Goal: Task Accomplishment & Management: Use online tool/utility

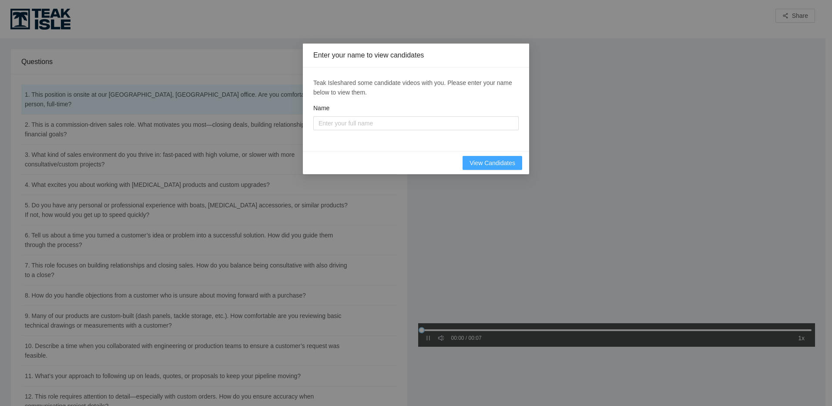
click at [497, 161] on span "View Candidates" at bounding box center [492, 163] width 46 height 10
click at [372, 107] on div "Name" at bounding box center [415, 109] width 205 height 13
drag, startPoint x: 364, startPoint y: 121, endPoint x: 355, endPoint y: 121, distance: 8.7
click at [364, 121] on input "Name" at bounding box center [415, 123] width 205 height 14
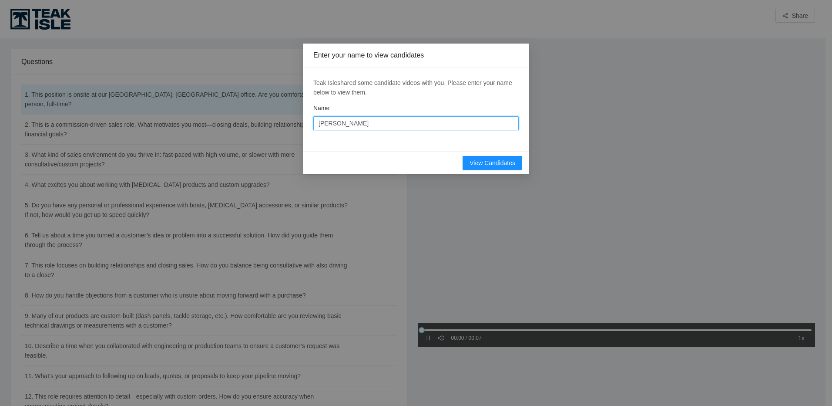
type input "[PERSON_NAME]"
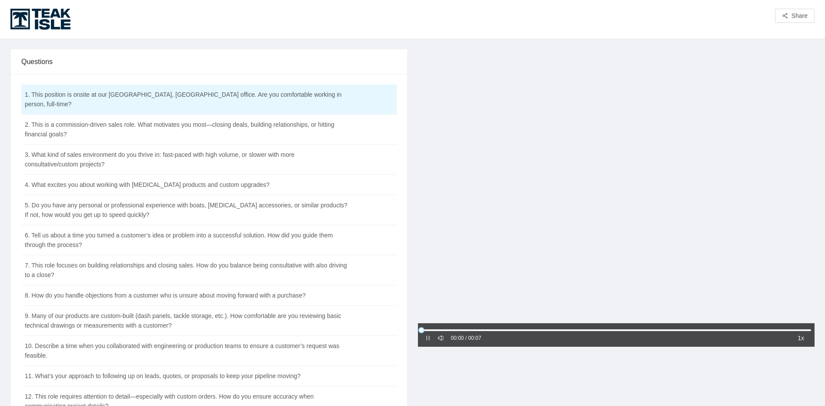
click at [478, 251] on div at bounding box center [616, 187] width 397 height 276
click at [427, 338] on icon "caret-right" at bounding box center [428, 337] width 3 height 4
click at [131, 117] on td "2. This is a commission-driven sales role. What motivates you most—closing deal…" at bounding box center [187, 129] width 332 height 30
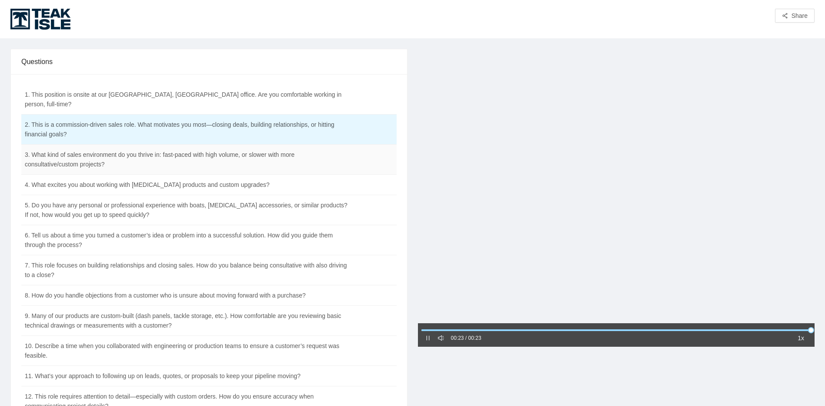
click at [184, 154] on td "3. What kind of sales environment do you thrive in: fast-paced with high volume…" at bounding box center [187, 159] width 332 height 30
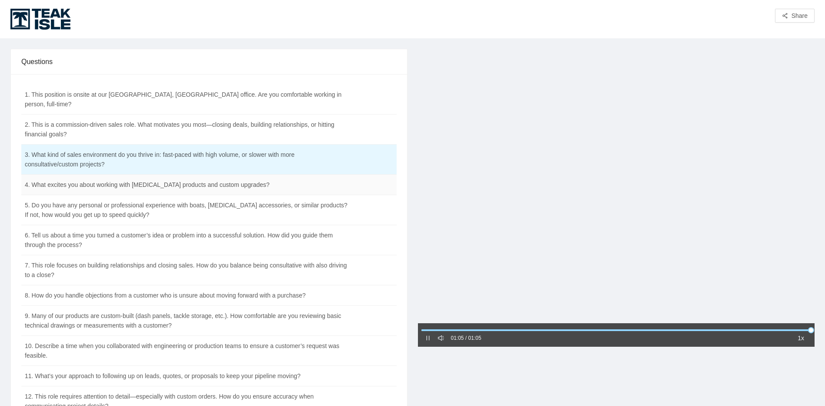
click at [217, 176] on td "4. What excites you about working with [MEDICAL_DATA] products and custom upgra…" at bounding box center [187, 184] width 332 height 20
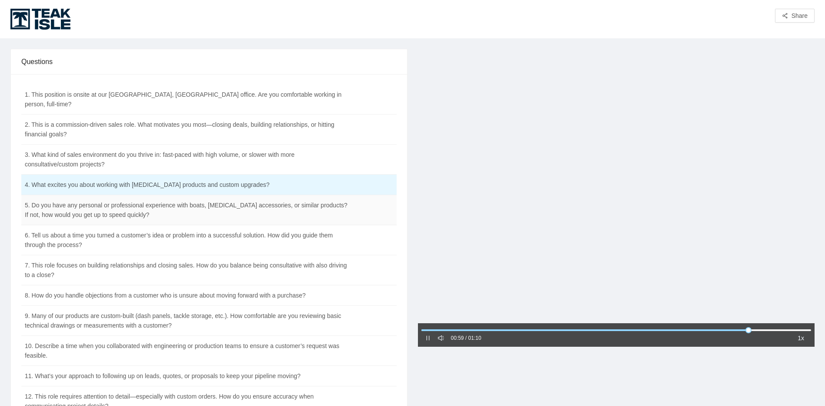
click at [314, 206] on td "5. Do you have any personal or professional experience with boats, [MEDICAL_DAT…" at bounding box center [187, 210] width 332 height 30
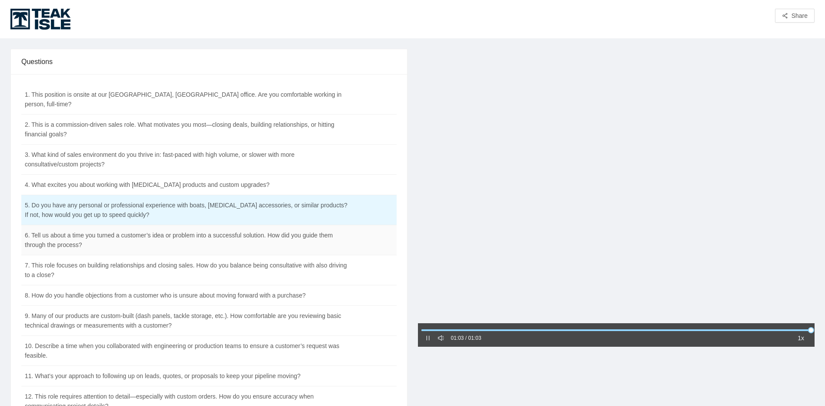
click at [234, 236] on td "6. Tell us about a time you turned a customer’s idea or problem into a successf…" at bounding box center [187, 240] width 332 height 30
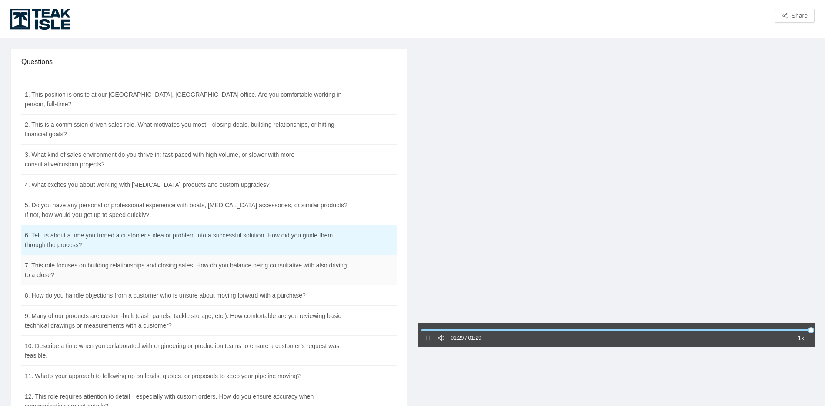
click at [296, 265] on td "7. This role focuses on building relationships and closing sales. How do you ba…" at bounding box center [187, 270] width 332 height 30
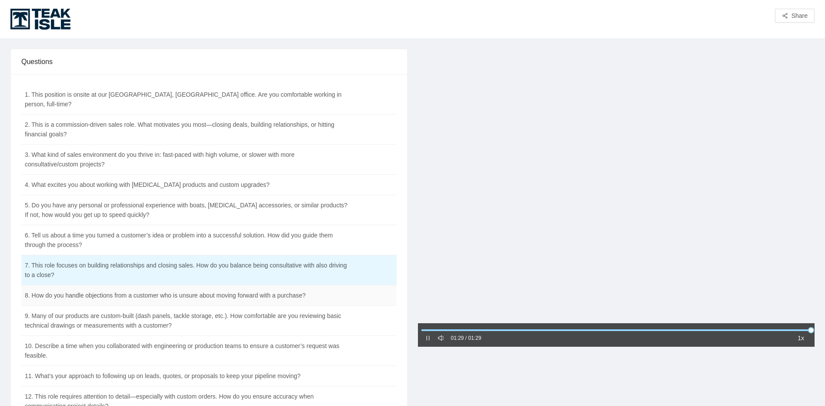
click at [201, 285] on td "8. How do you handle objections from a customer who is unsure about moving forw…" at bounding box center [187, 295] width 332 height 20
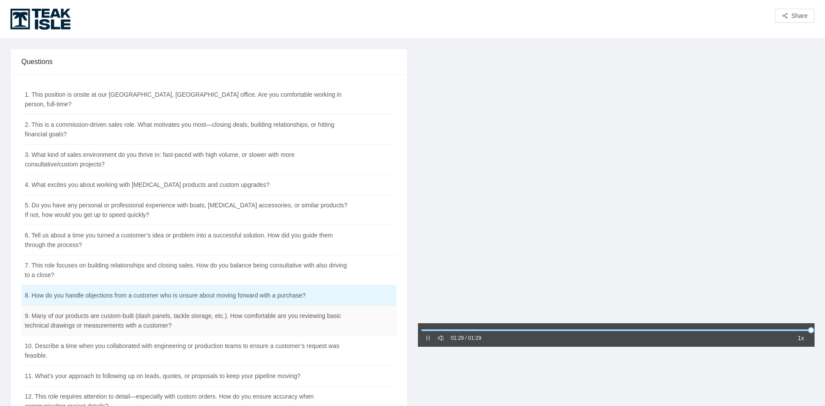
click at [97, 309] on td "9. Many of our products are custom-built (dash panels, tackle storage, etc.). H…" at bounding box center [187, 320] width 332 height 30
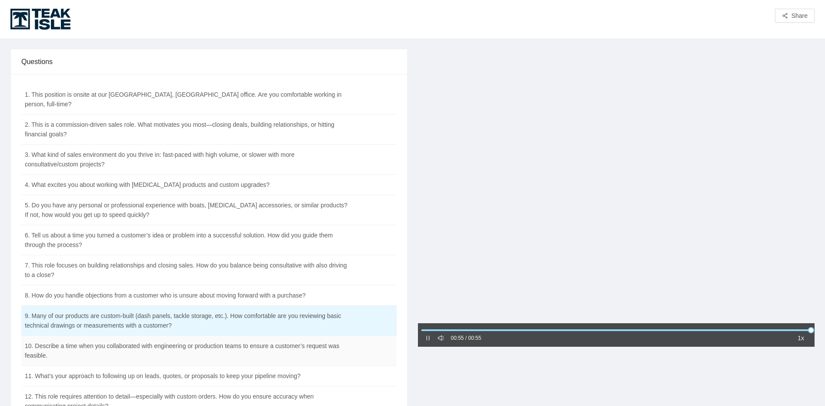
click at [181, 343] on td "10. Describe a time when you collaborated with engineering or production teams …" at bounding box center [187, 350] width 332 height 30
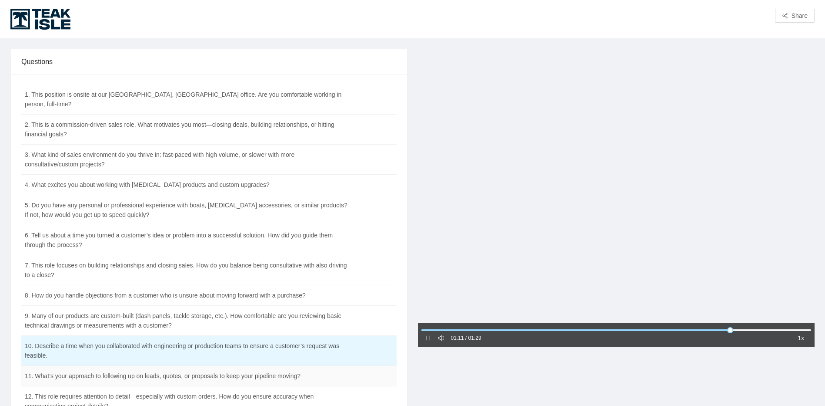
click at [339, 365] on td "11. What’s your approach to following up on leads, quotes, or proposals to keep…" at bounding box center [187, 375] width 332 height 20
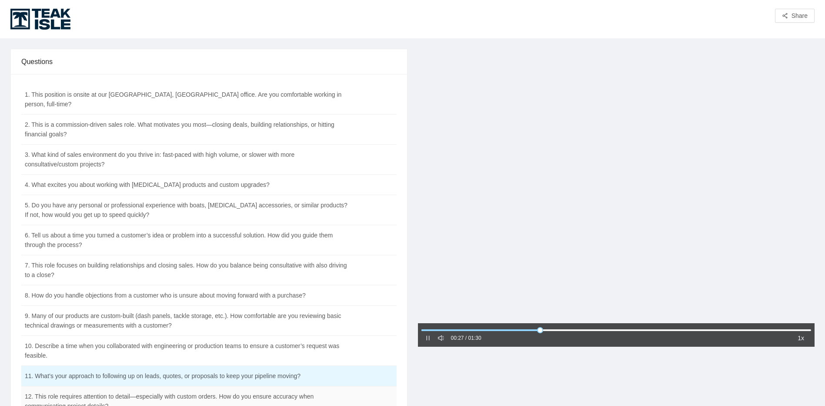
click at [166, 386] on td "12. This role requires attention to detail—especially with custom orders. How d…" at bounding box center [187, 401] width 332 height 30
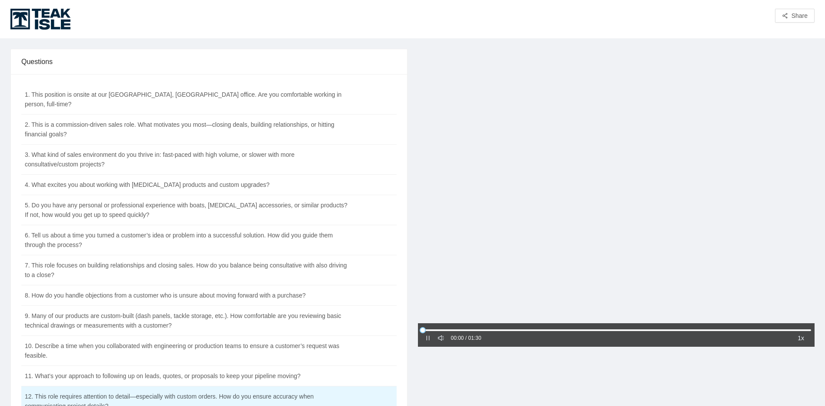
click at [426, 335] on icon "pause" at bounding box center [428, 338] width 6 height 6
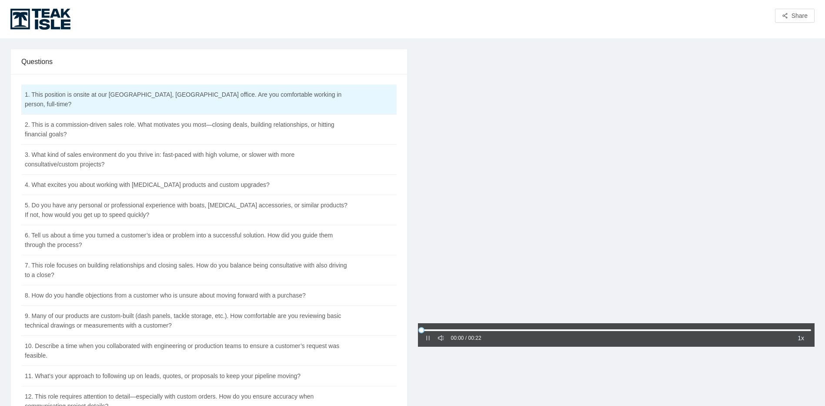
click at [422, 338] on div "00:00 / 00:22 1x" at bounding box center [616, 334] width 397 height 23
click at [425, 337] on icon "pause" at bounding box center [428, 338] width 6 height 6
click at [431, 338] on icon "caret-right" at bounding box center [428, 338] width 6 height 6
click at [430, 335] on icon "pause" at bounding box center [428, 338] width 6 height 6
click at [282, 127] on td "2. This is a commission-driven sales role. What motivates you most—closing deal…" at bounding box center [187, 129] width 332 height 30
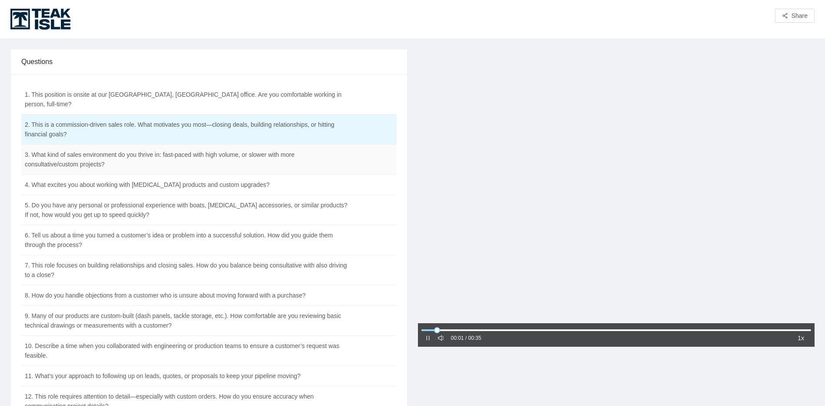
click at [276, 144] on td "3. What kind of sales environment do you thrive in: fast-paced with high volume…" at bounding box center [187, 159] width 332 height 30
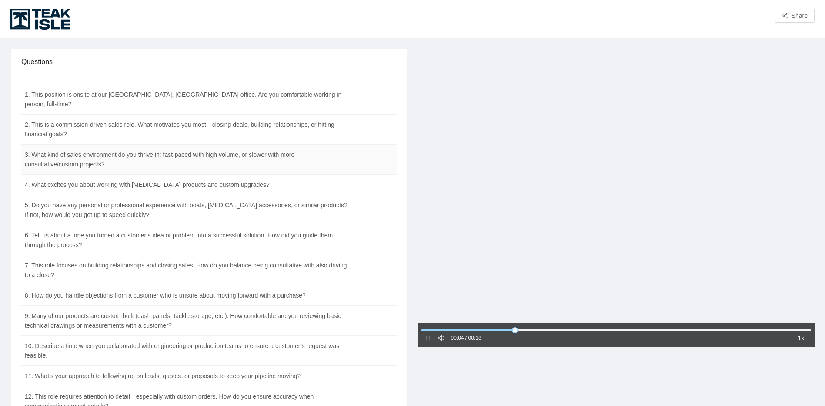
drag, startPoint x: 251, startPoint y: 164, endPoint x: 221, endPoint y: 158, distance: 31.1
click at [221, 158] on td "3. What kind of sales environment do you thrive in: fast-paced with high volume…" at bounding box center [187, 159] width 332 height 30
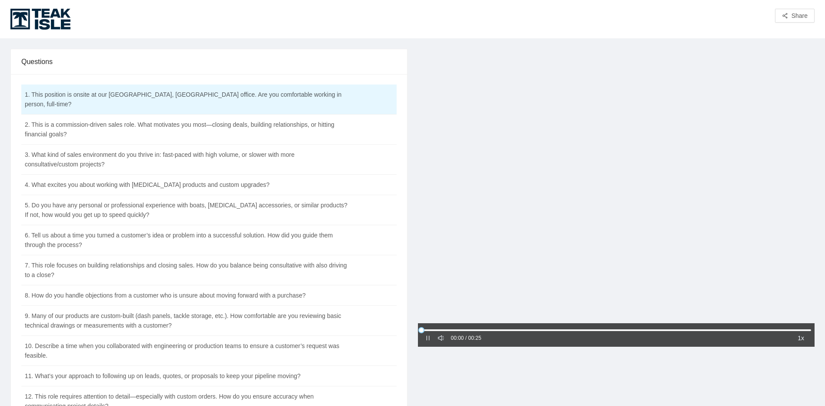
click at [429, 335] on icon "pause" at bounding box center [428, 338] width 6 height 6
click at [429, 335] on icon "caret-right" at bounding box center [428, 338] width 6 height 6
click at [222, 117] on td "2. This is a commission-driven sales role. What motivates you most—closing deal…" at bounding box center [187, 129] width 332 height 30
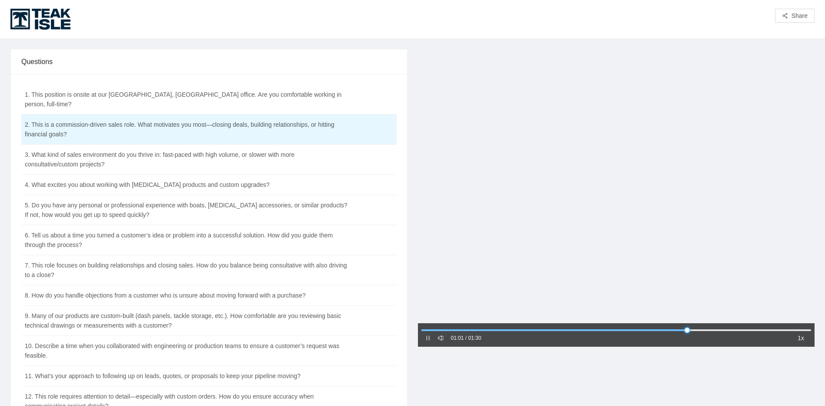
click at [704, 331] on div at bounding box center [617, 329] width 390 height 5
click at [741, 327] on div at bounding box center [617, 329] width 390 height 5
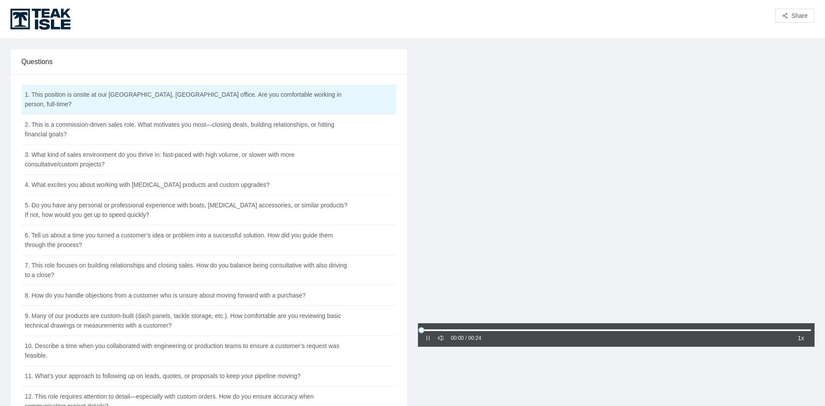
click at [427, 337] on icon "pause" at bounding box center [428, 338] width 6 height 6
click at [427, 337] on icon "caret-right" at bounding box center [428, 337] width 3 height 4
click at [519, 401] on div "00:00 / 00:24 1x" at bounding box center [617, 336] width 408 height 575
click at [147, 119] on td "2. This is a commission-driven sales role. What motivates you most—closing deal…" at bounding box center [187, 129] width 332 height 30
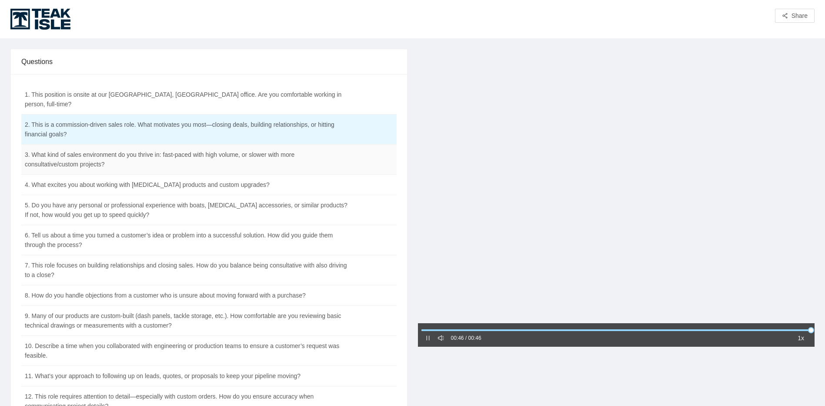
click at [198, 151] on td "3. What kind of sales environment do you thrive in: fast-paced with high volume…" at bounding box center [187, 159] width 332 height 30
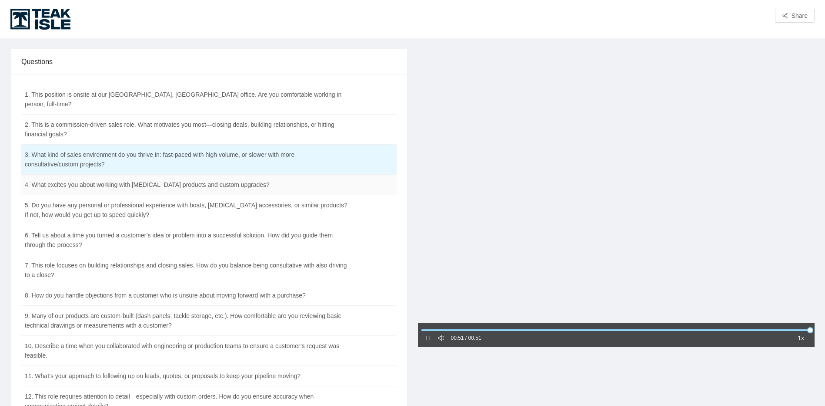
click at [342, 174] on td "4. What excites you about working with [MEDICAL_DATA] products and custom upgra…" at bounding box center [187, 184] width 332 height 20
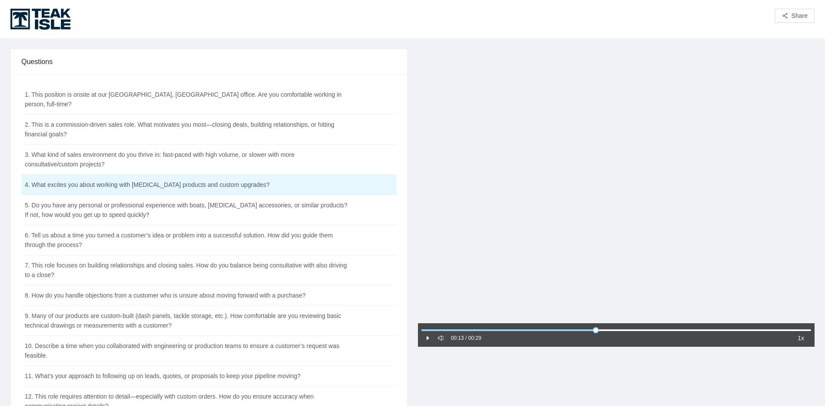
click at [427, 341] on icon "caret-right" at bounding box center [428, 338] width 6 height 6
click at [298, 195] on td "5. Do you have any personal or professional experience with boats, [MEDICAL_DAT…" at bounding box center [187, 210] width 332 height 30
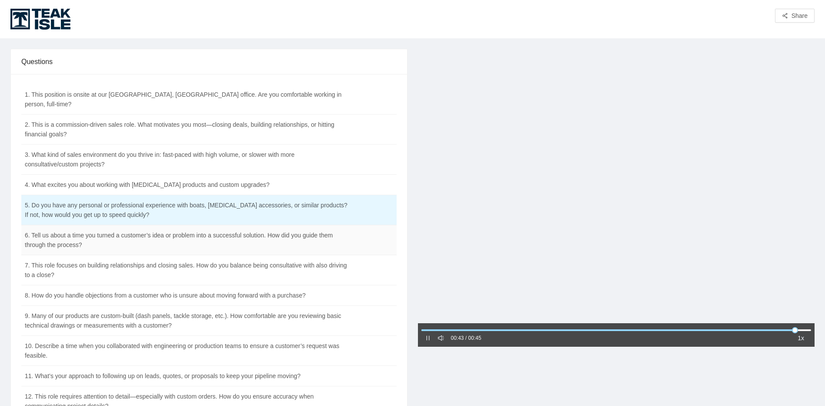
click at [231, 235] on td "6. Tell us about a time you turned a customer’s idea or problem into a successf…" at bounding box center [187, 240] width 332 height 30
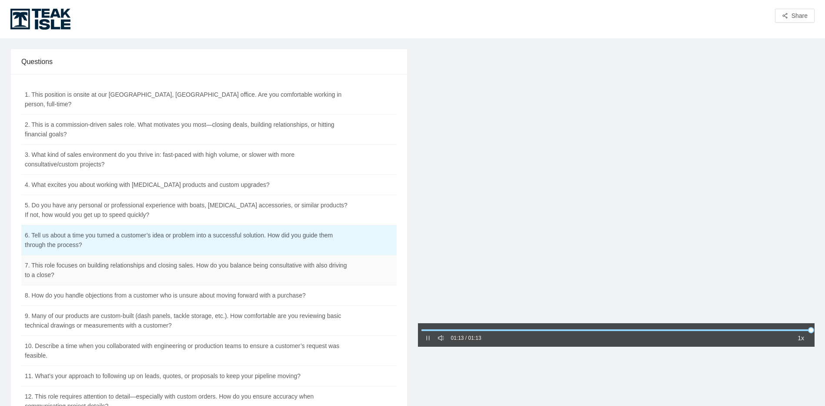
click at [307, 256] on td "7. This role focuses on building relationships and closing sales. How do you ba…" at bounding box center [187, 270] width 332 height 30
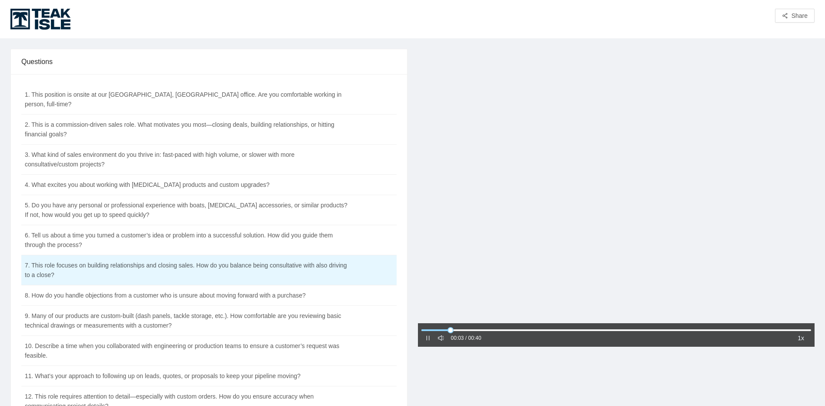
click at [630, 192] on div at bounding box center [616, 187] width 397 height 276
